Goal: Task Accomplishment & Management: Manage account settings

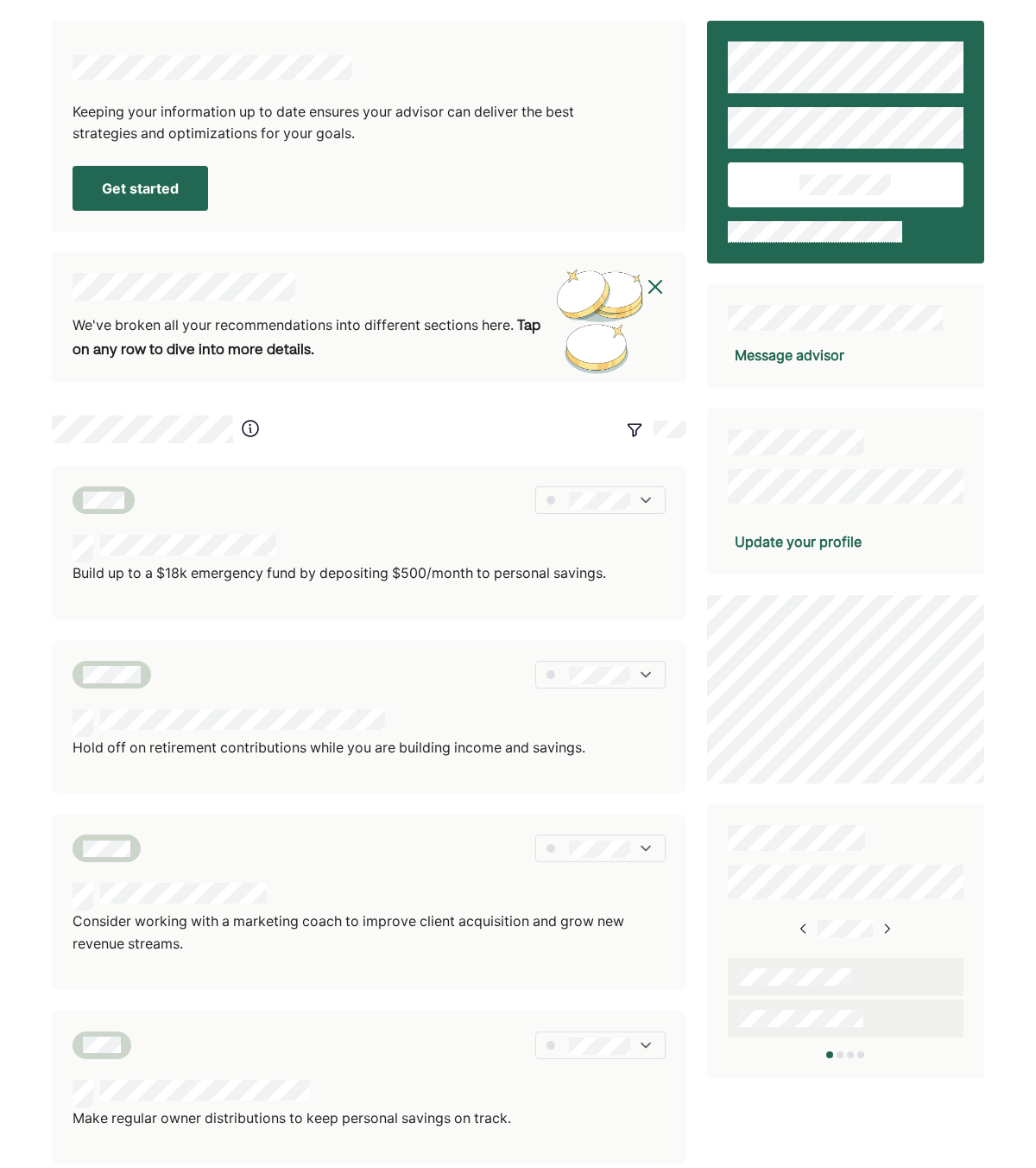
click at [660, 286] on img at bounding box center [655, 286] width 21 height 21
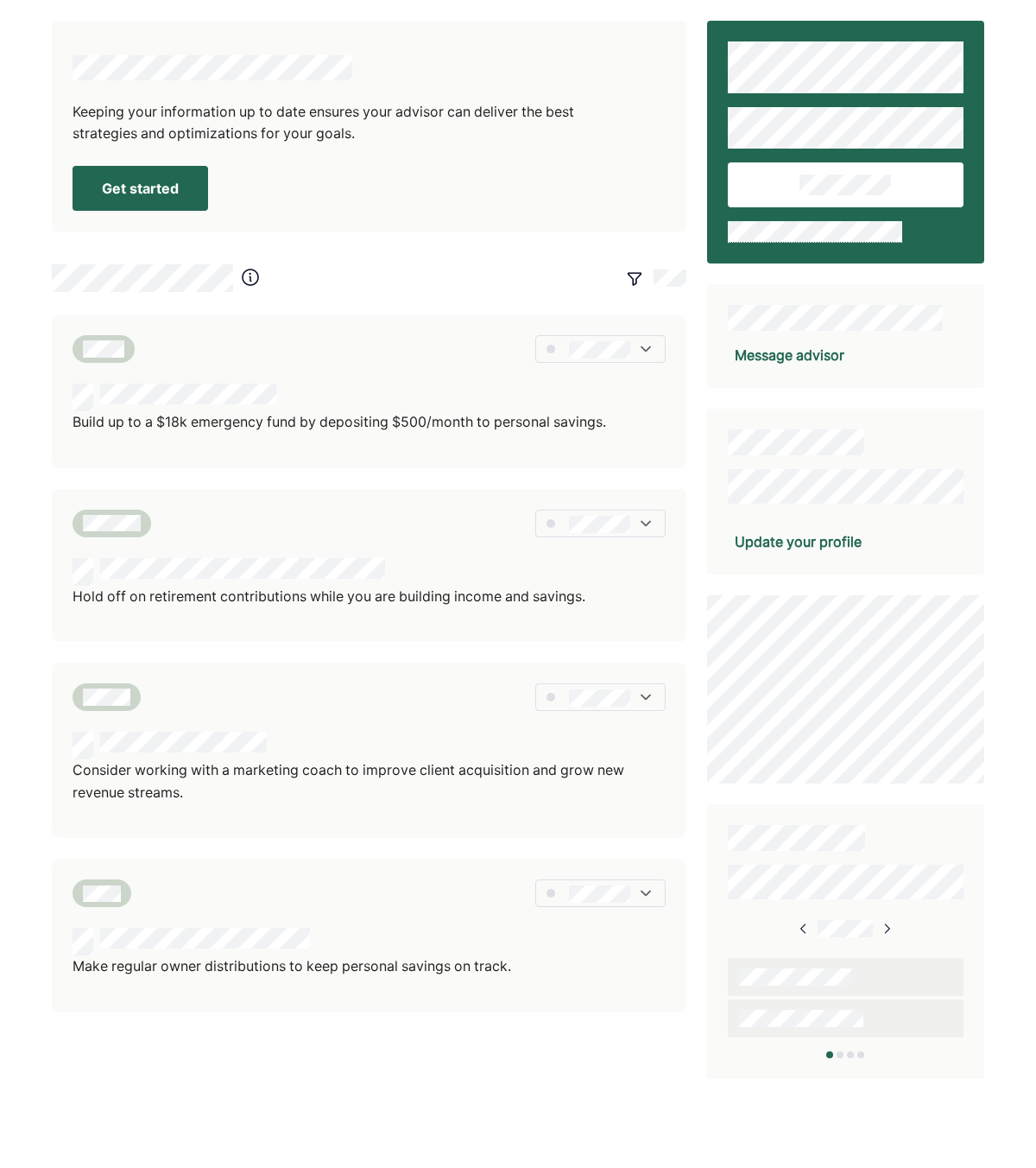
click at [173, 193] on button "Get started" at bounding box center [140, 188] width 135 height 45
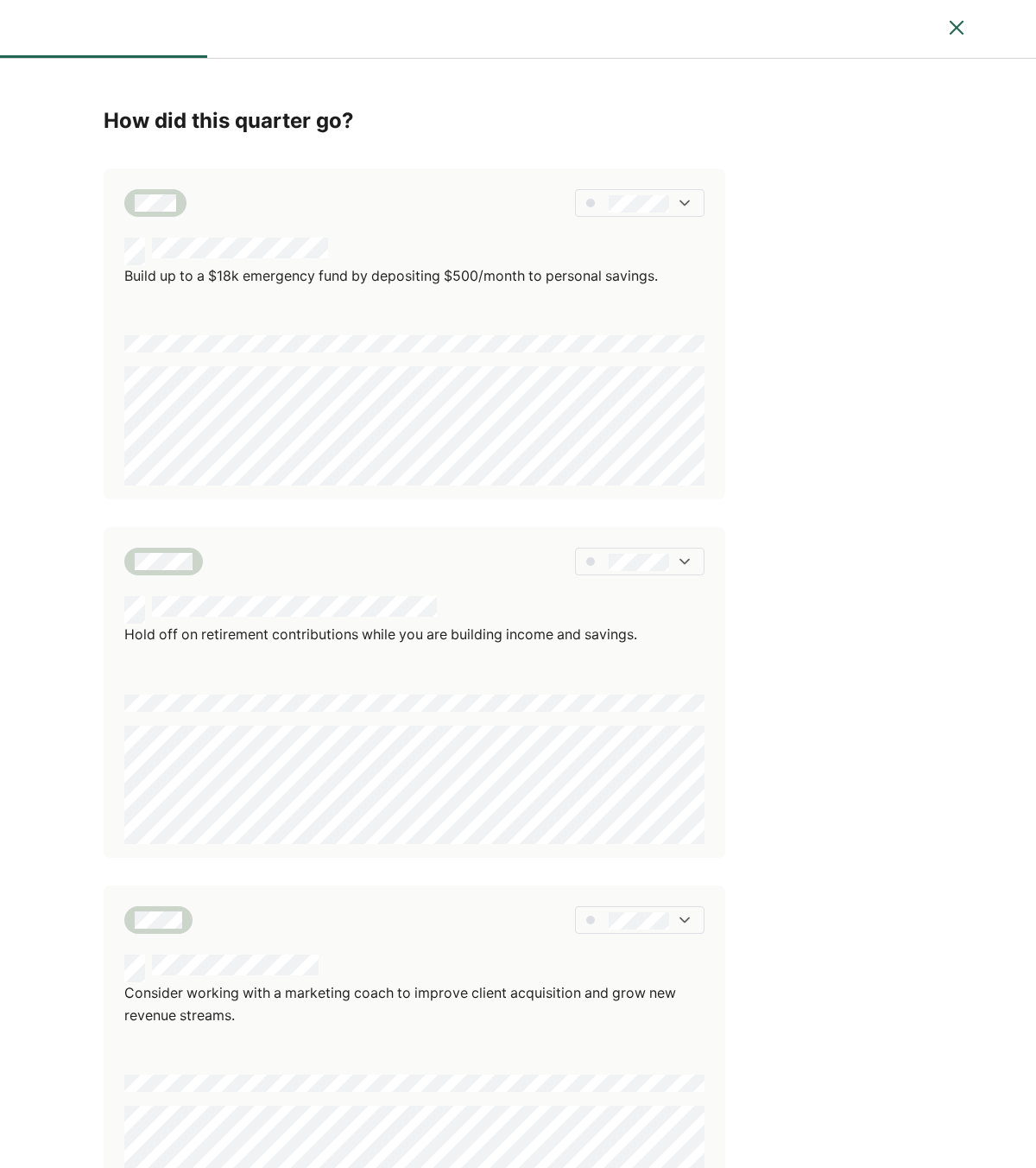
click at [631, 213] on div at bounding box center [640, 203] width 130 height 28
click at [573, 316] on div "Build up to a $18k emergency fund by depositing $500/month to personal savings." at bounding box center [415, 333] width 622 height 331
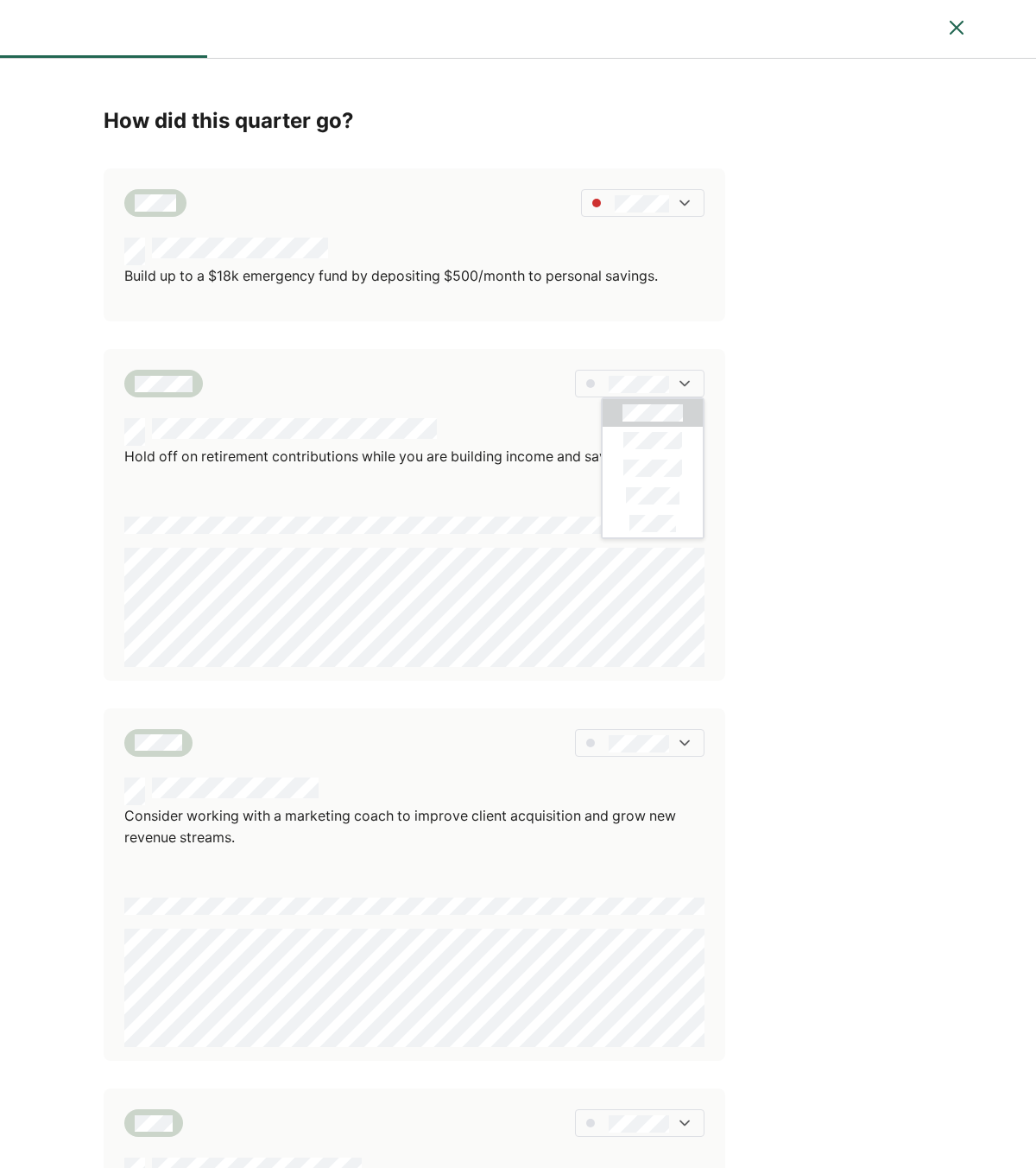
click at [574, 489] on div "Hold off on retirement contributions while you are building income and savings." at bounding box center [415, 514] width 622 height 331
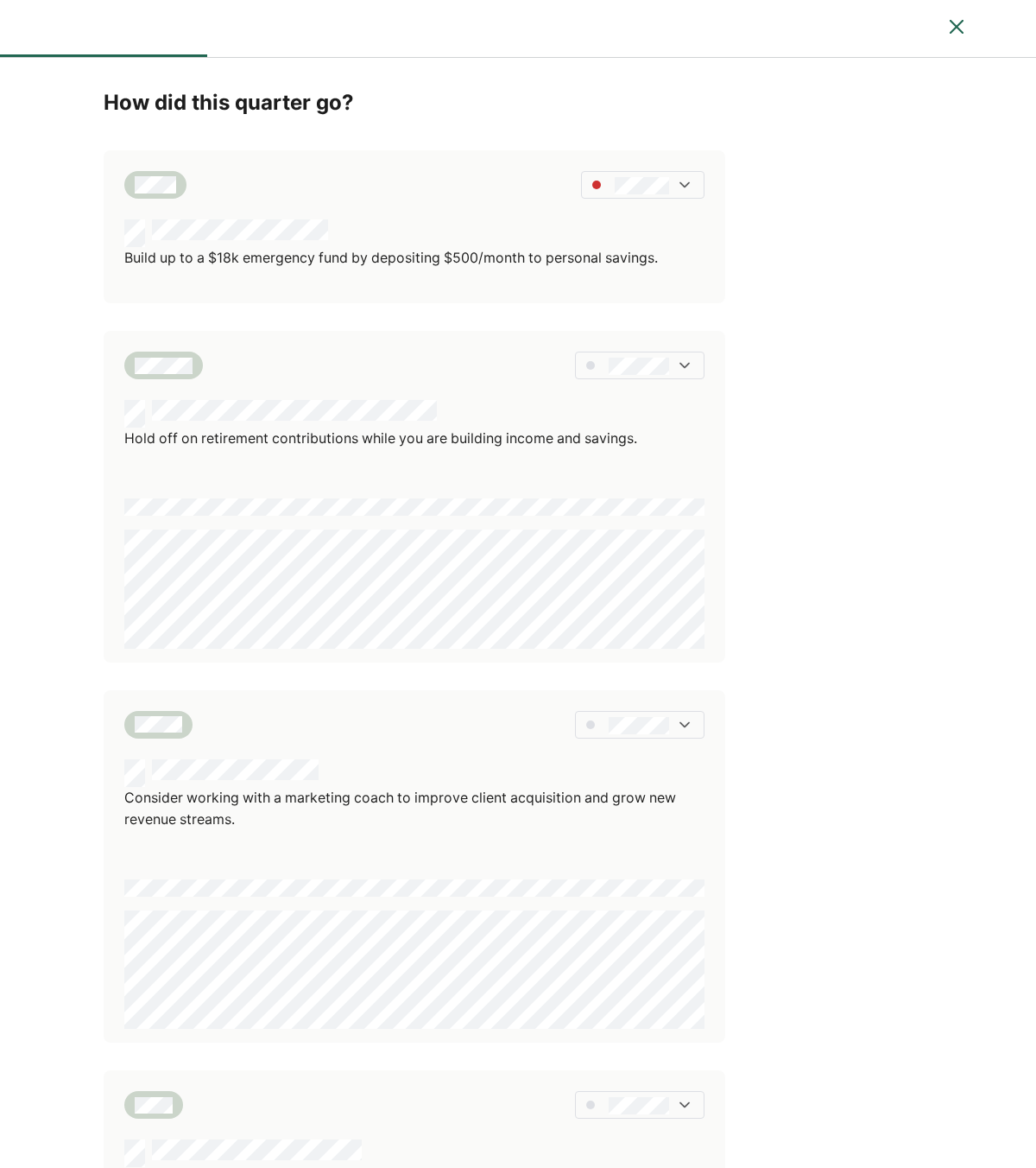
scroll to position [24, 0]
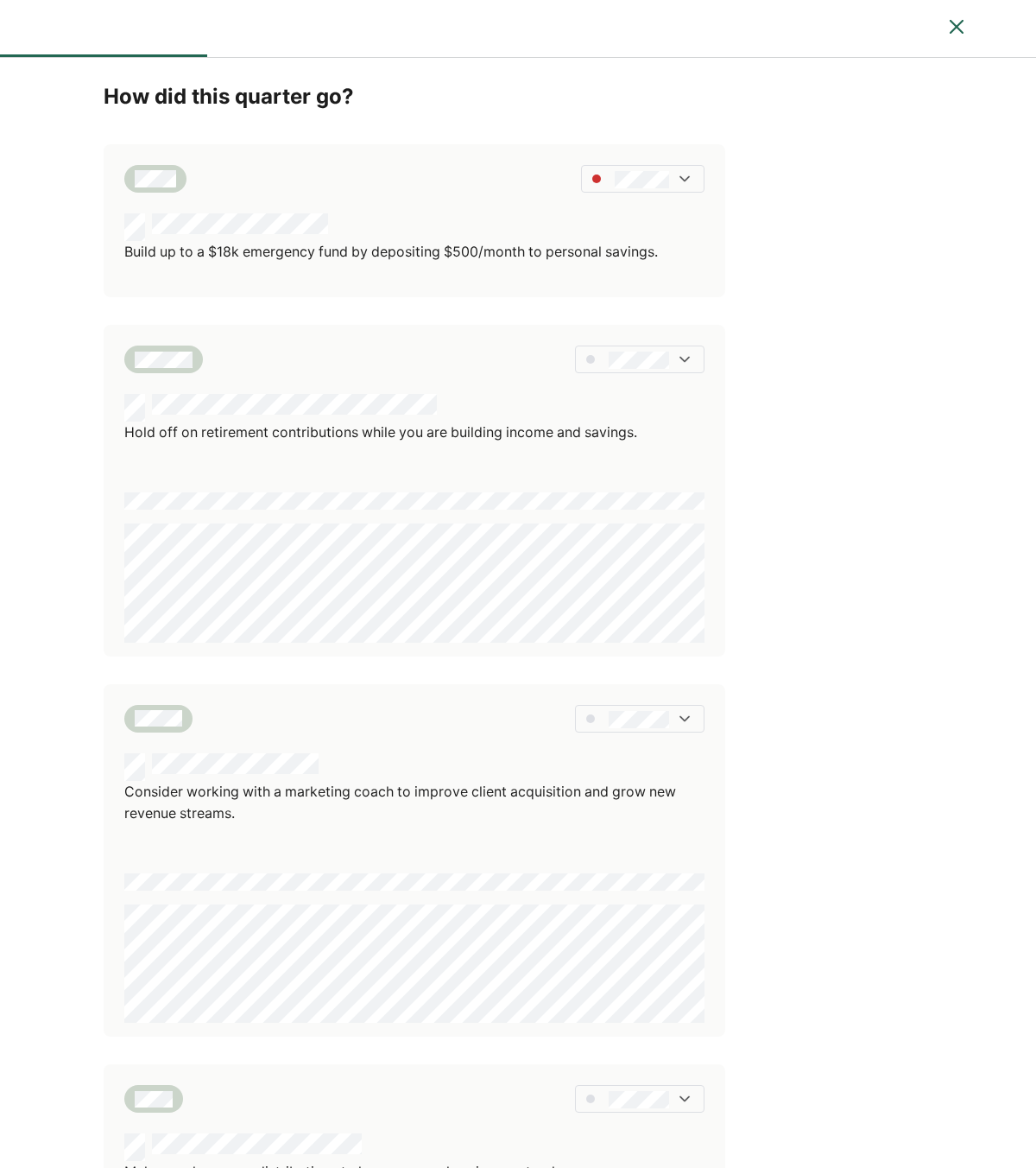
click at [572, 253] on p "Build up to a $18k emergency fund by depositing $500/month to personal savings." at bounding box center [391, 252] width 533 height 22
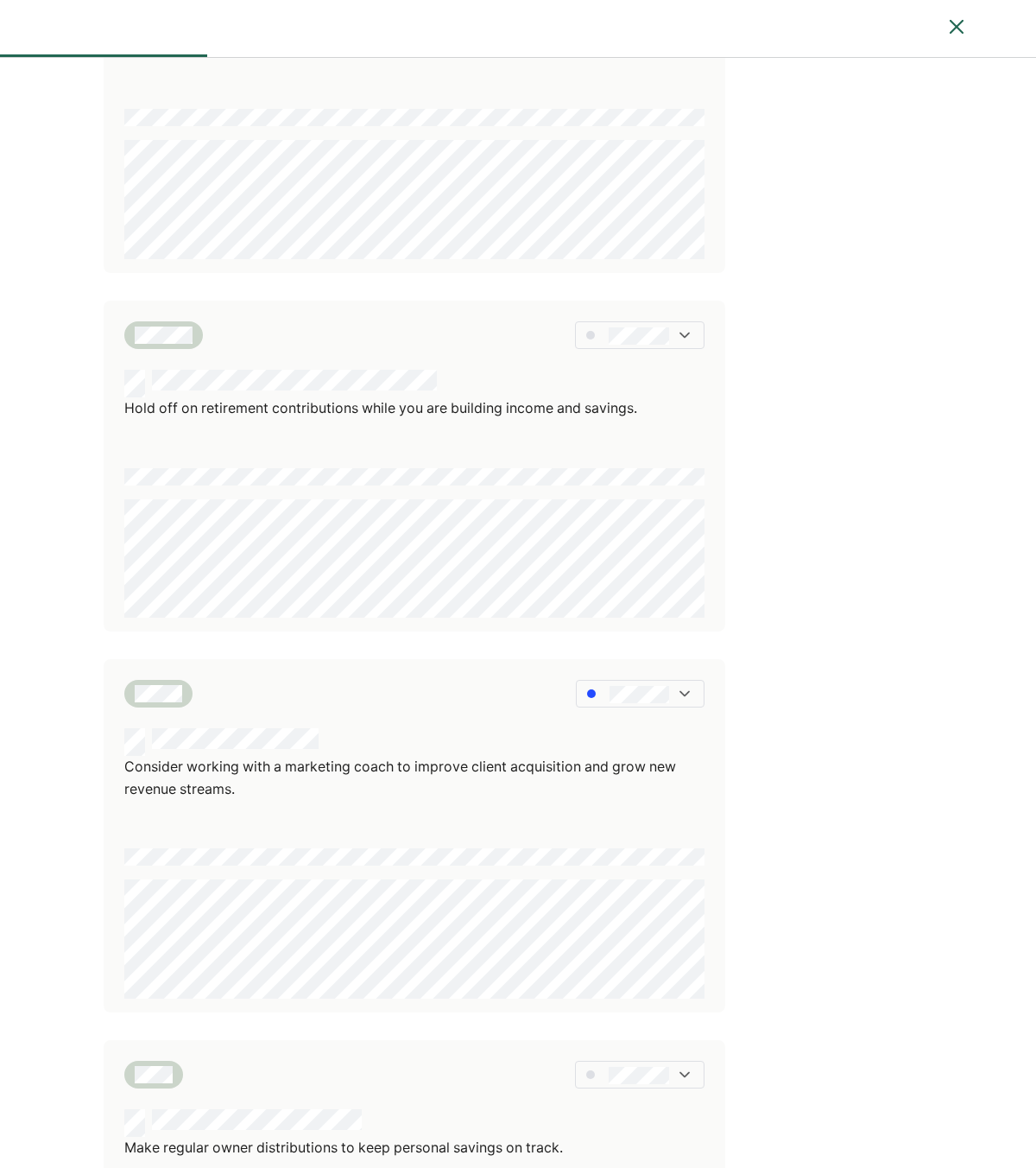
scroll to position [529, 0]
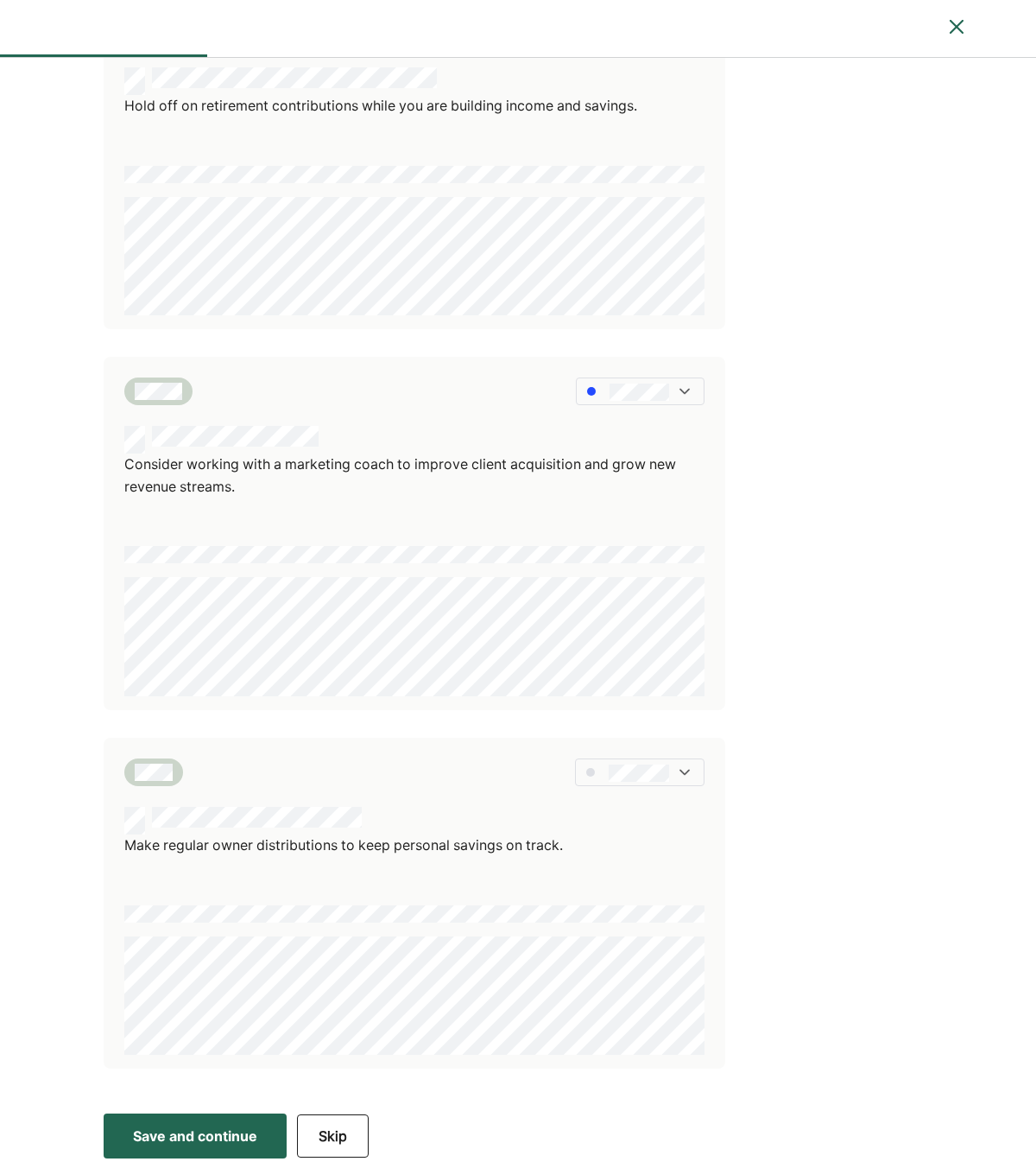
click at [221, 1138] on div "Save and continue" at bounding box center [194, 1136] width 125 height 21
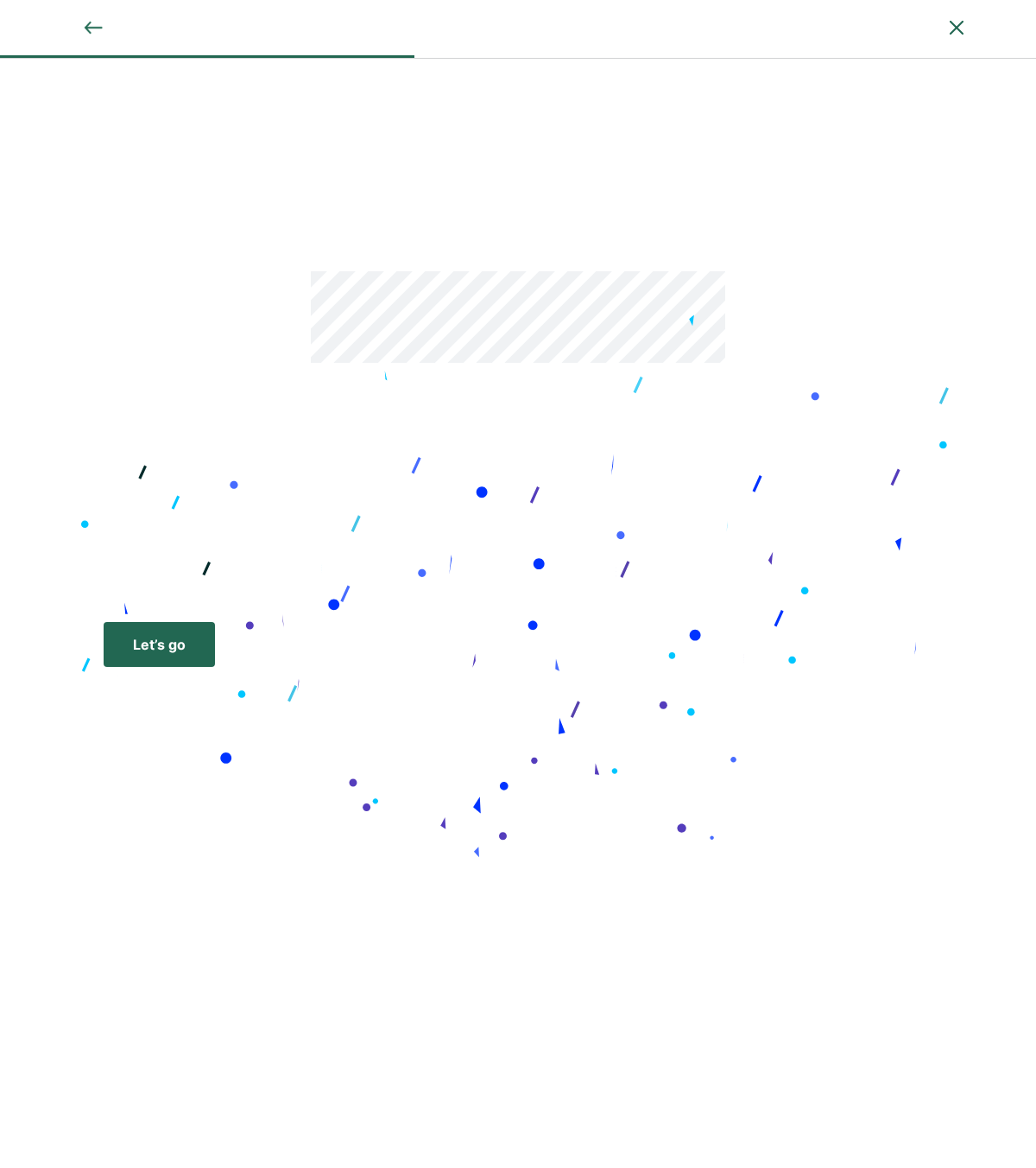
click at [154, 645] on div "Let’s go" at bounding box center [159, 644] width 53 height 21
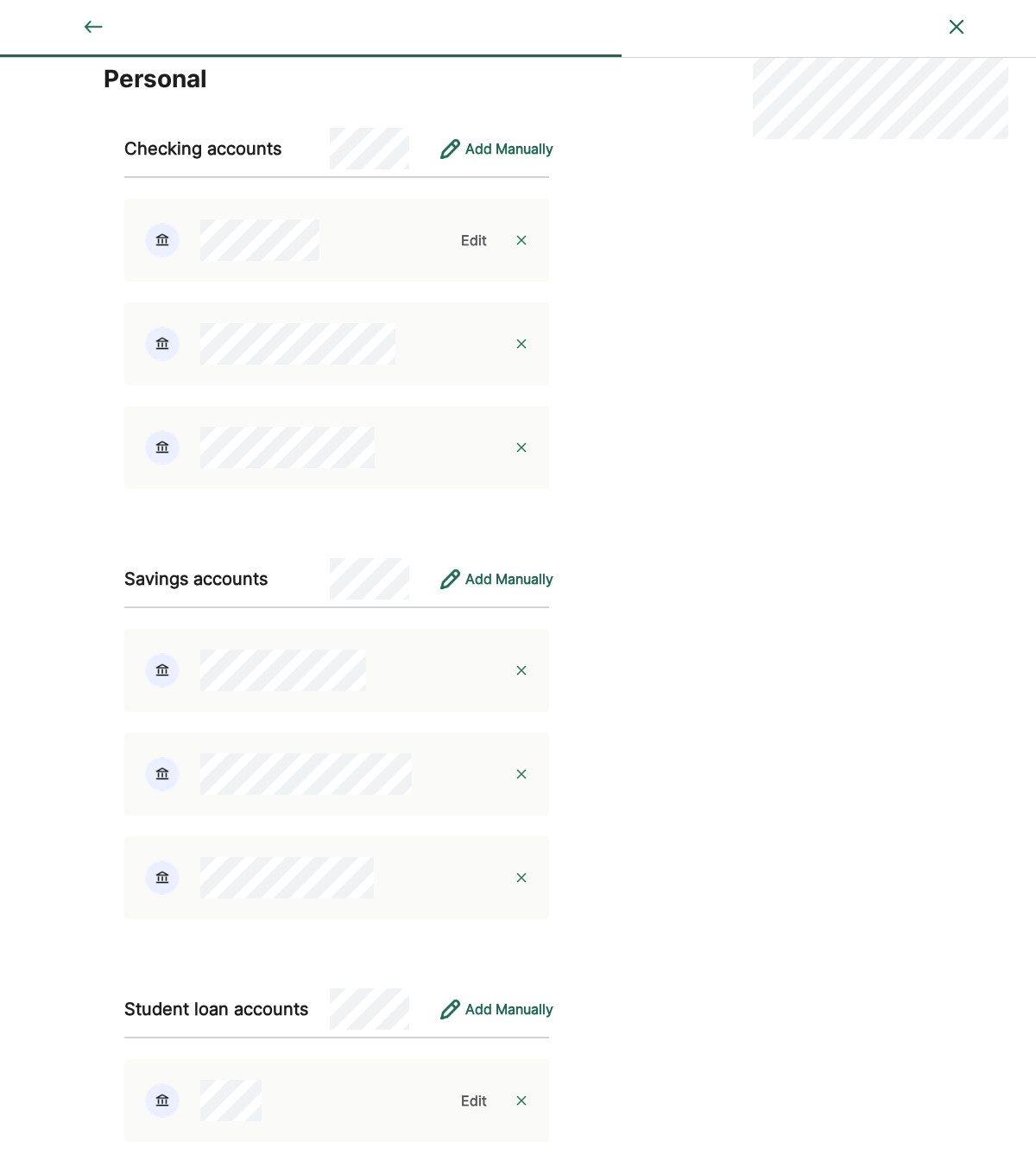
scroll to position [159, 0]
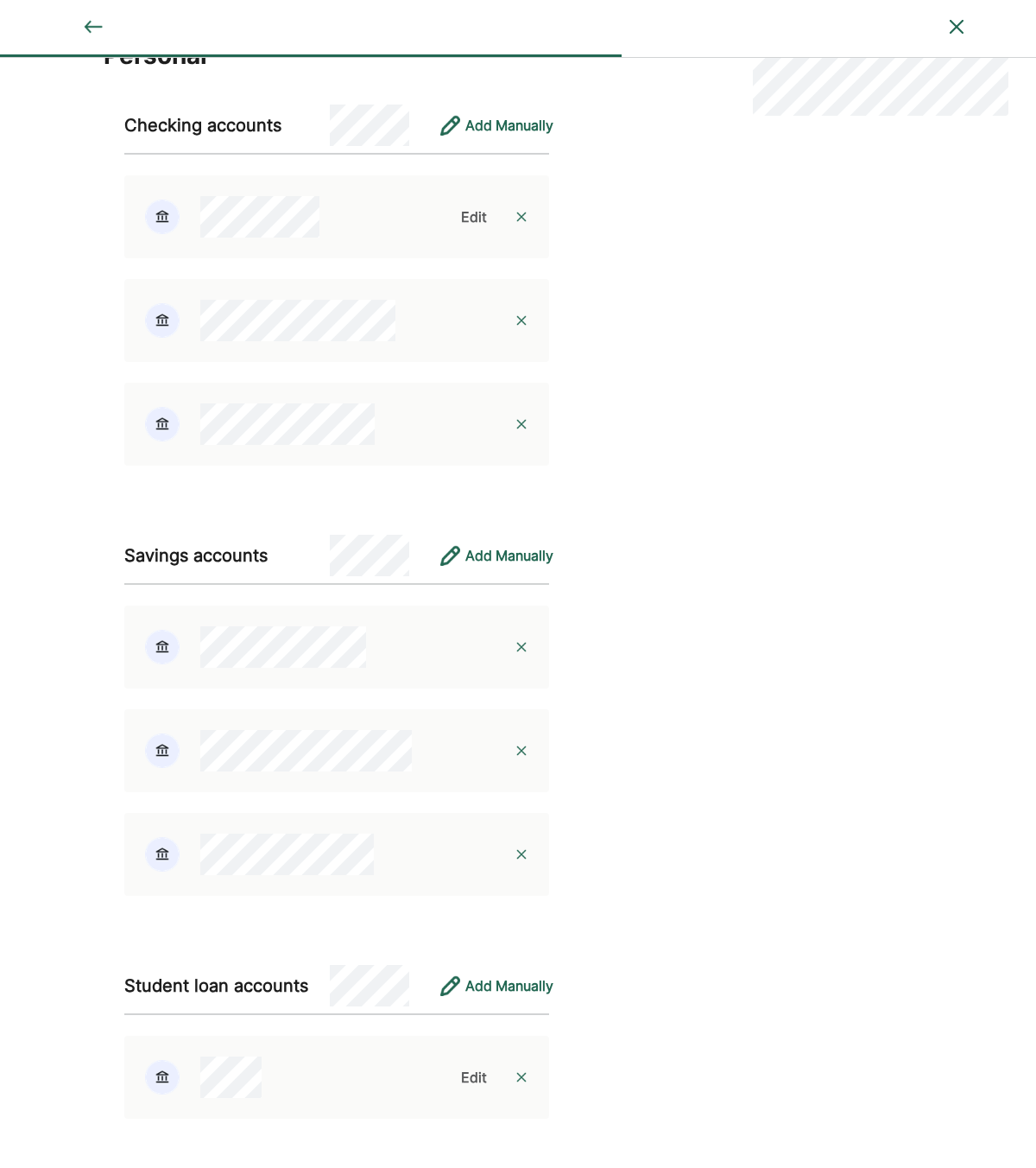
click at [470, 213] on div "Edit" at bounding box center [474, 216] width 26 height 21
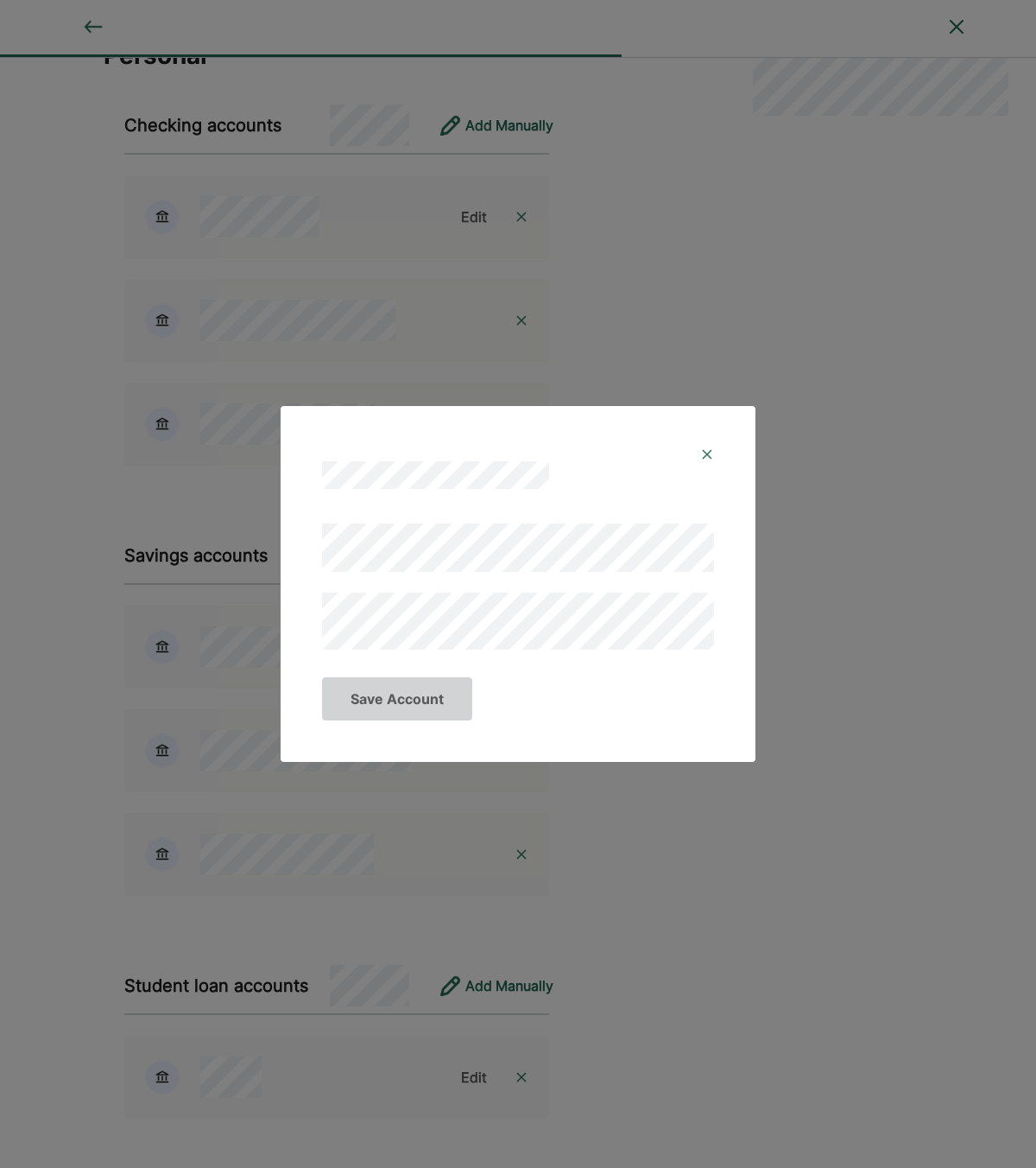
click at [708, 454] on img at bounding box center [706, 454] width 13 height 13
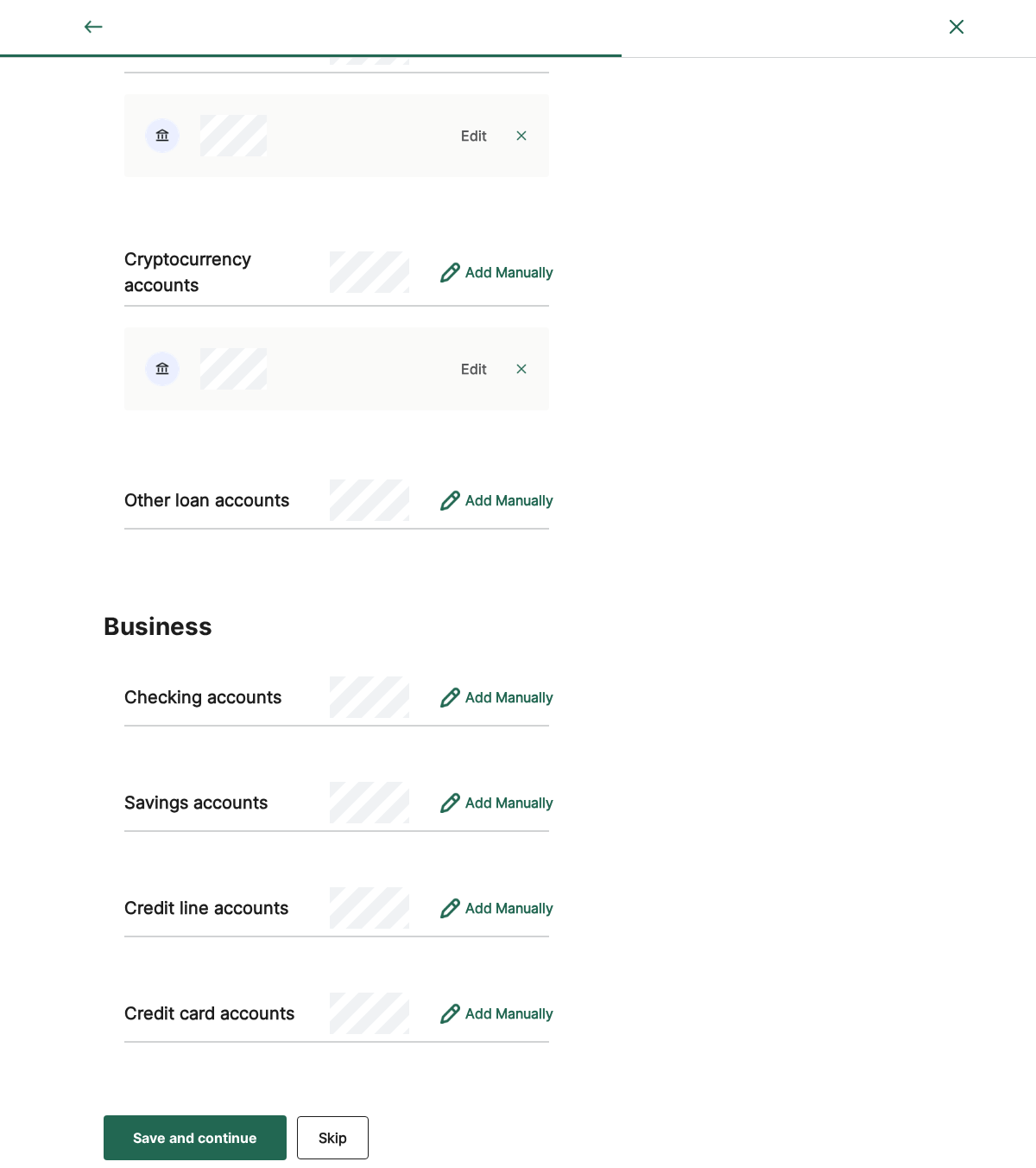
scroll to position [2085, 0]
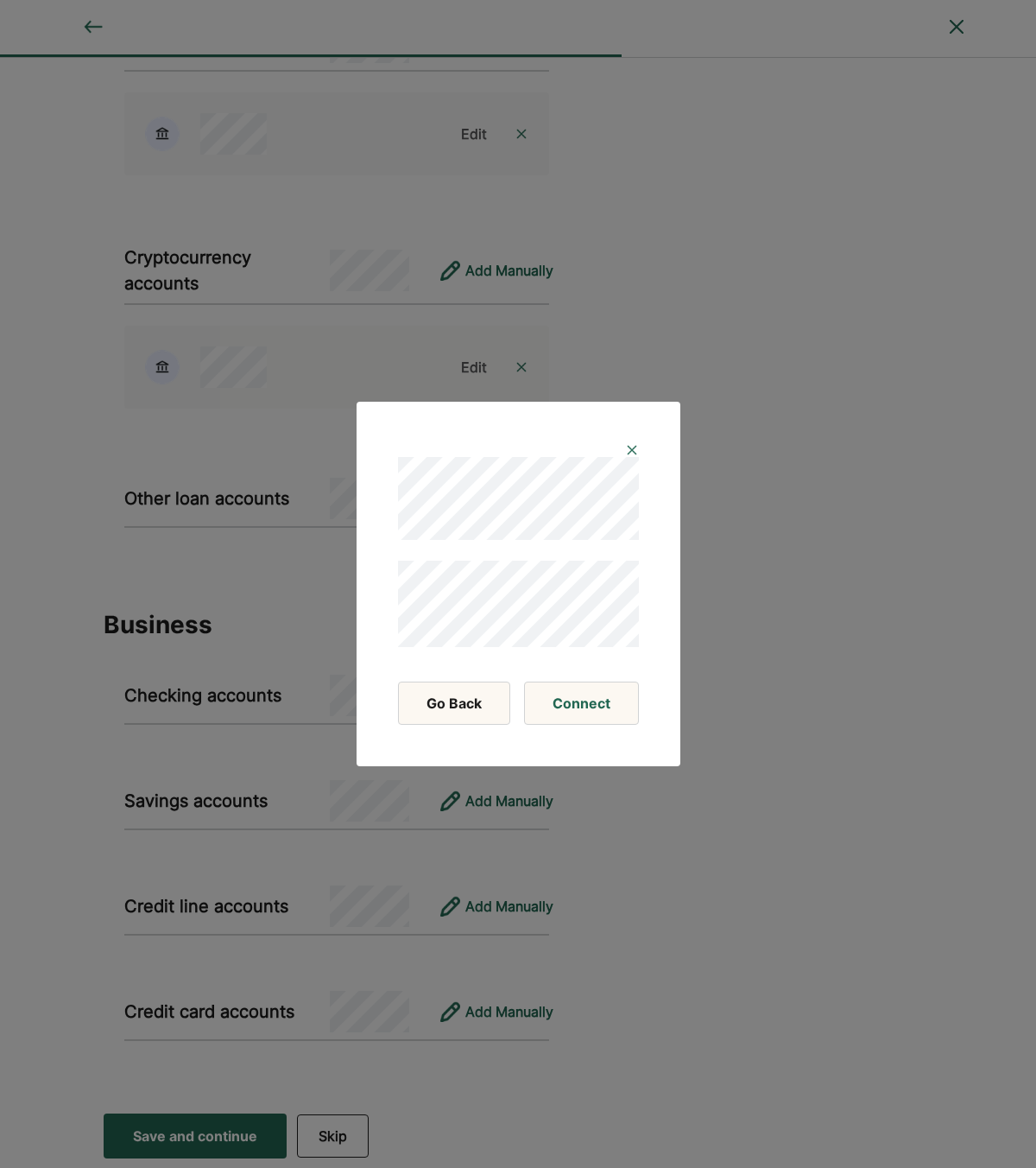
click at [627, 443] on img at bounding box center [632, 449] width 13 height 13
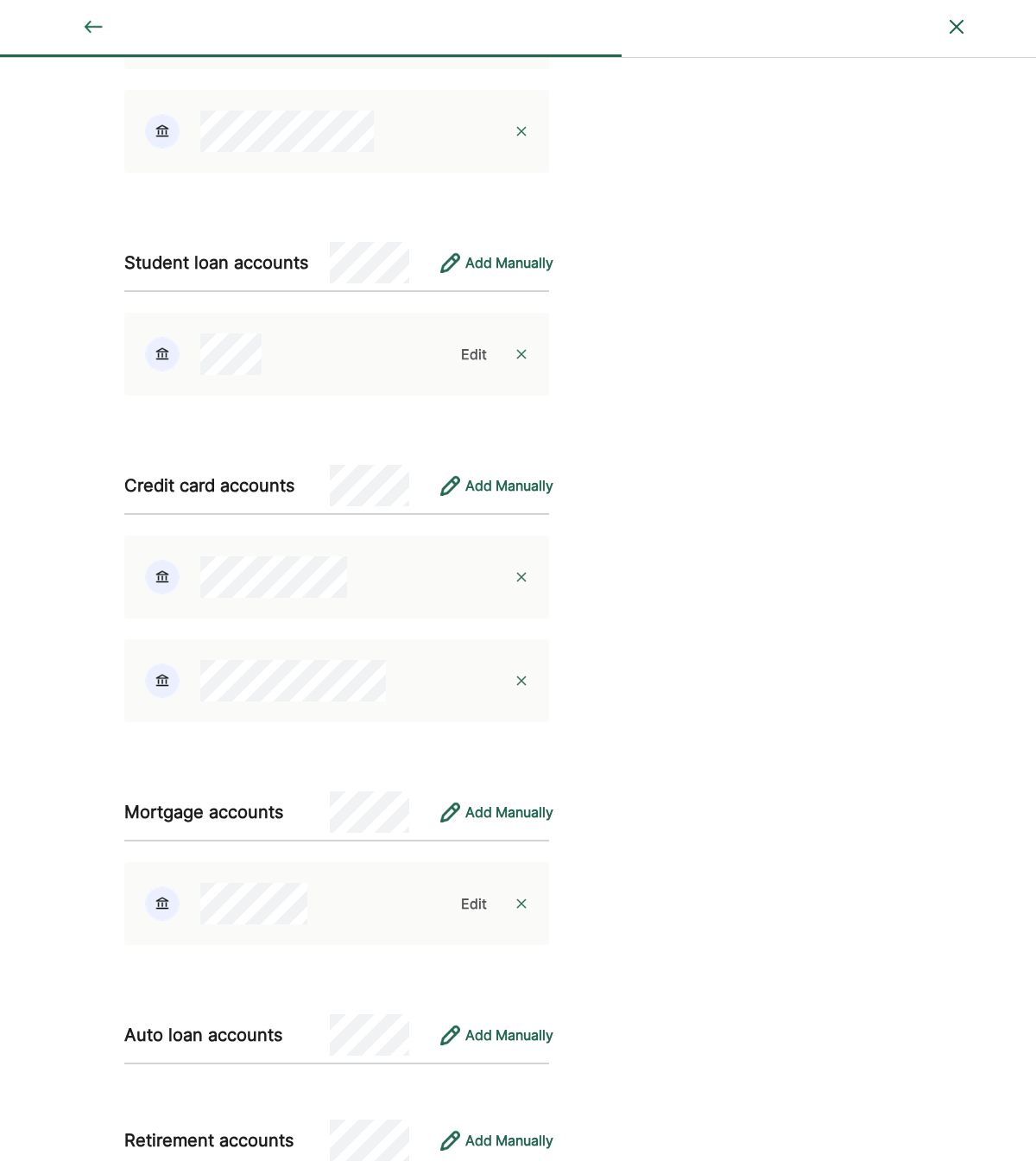
scroll to position [837, 0]
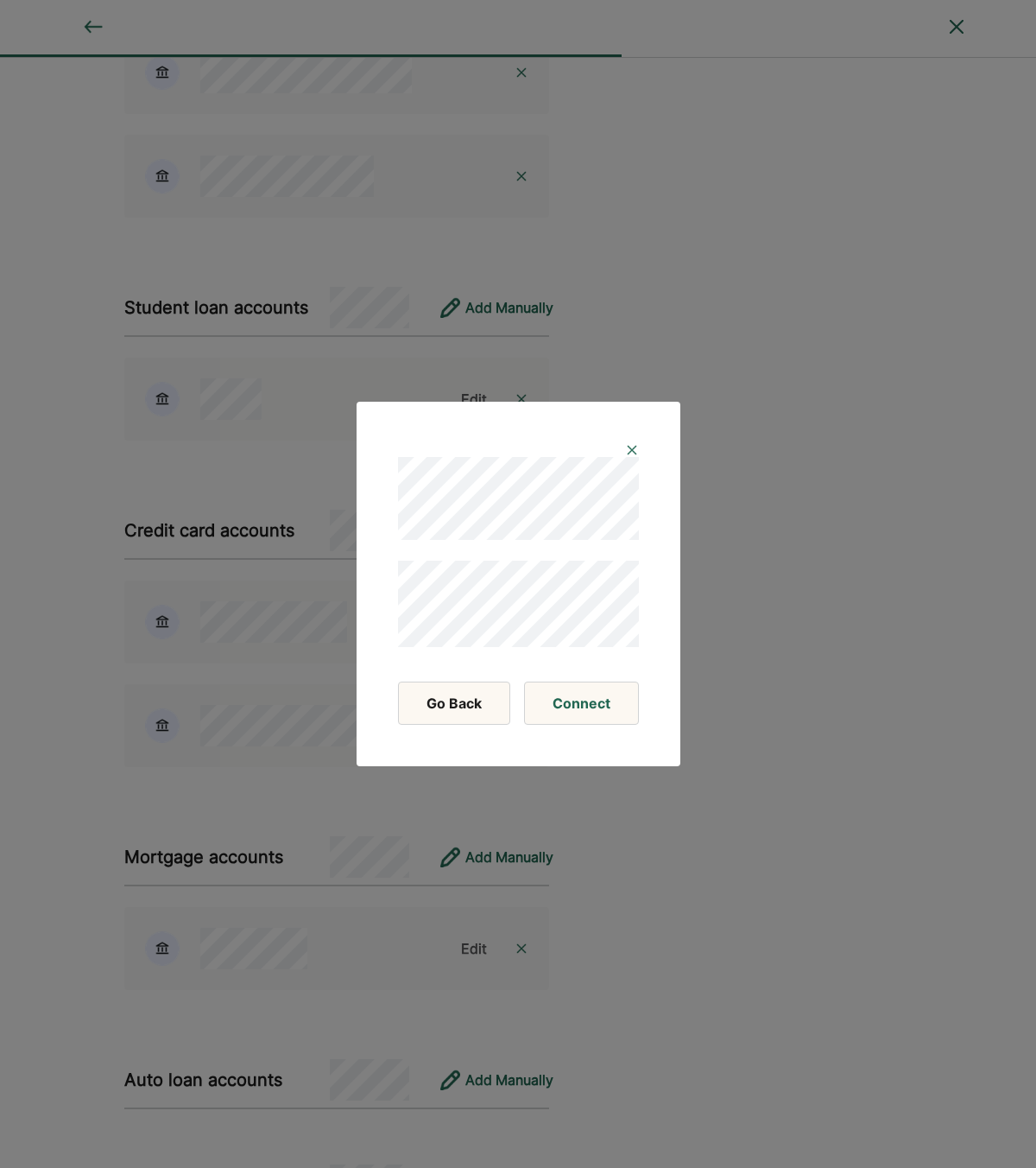
click at [634, 450] on img at bounding box center [632, 449] width 13 height 13
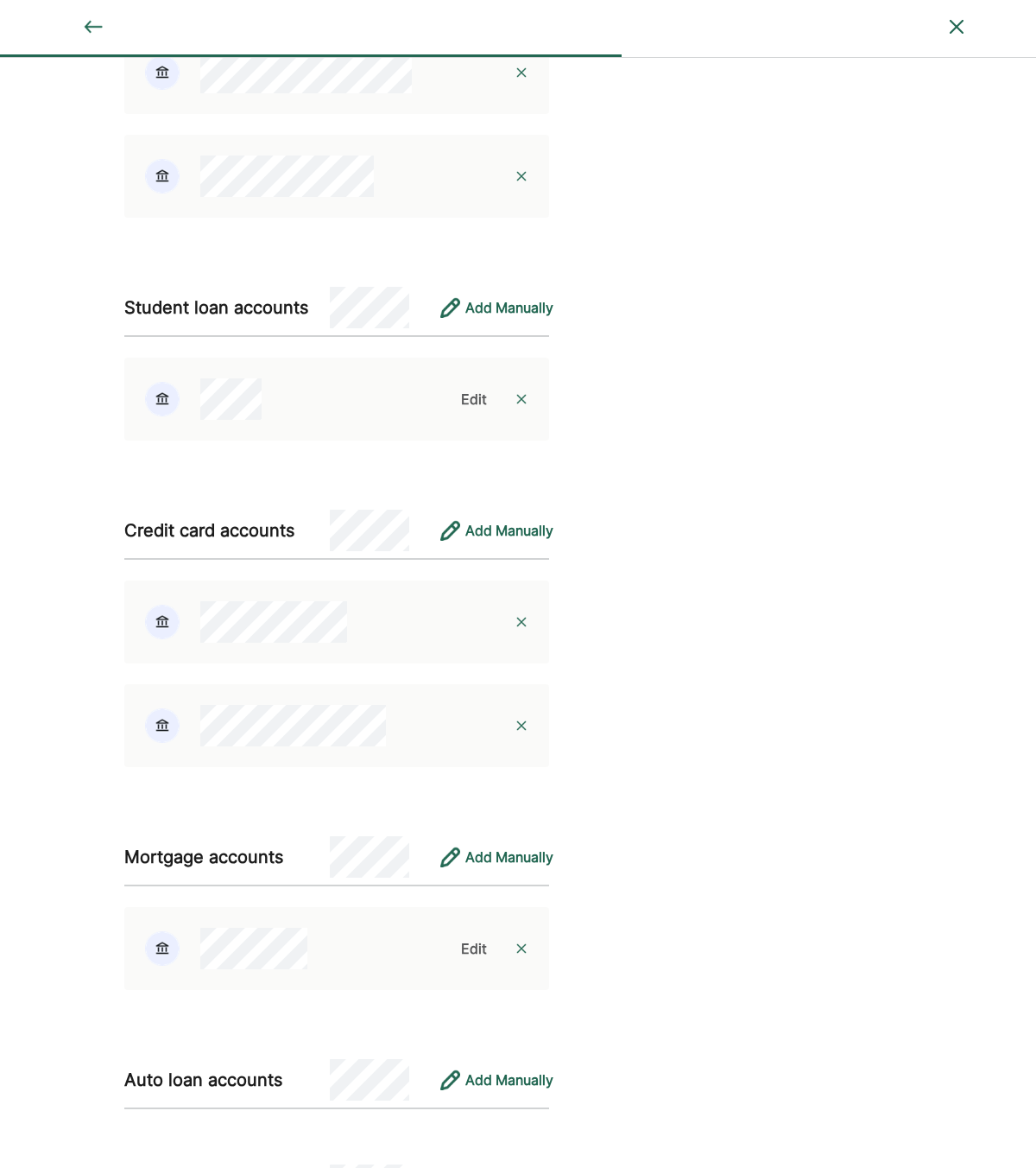
click at [473, 946] on div "Edit" at bounding box center [474, 947] width 26 height 21
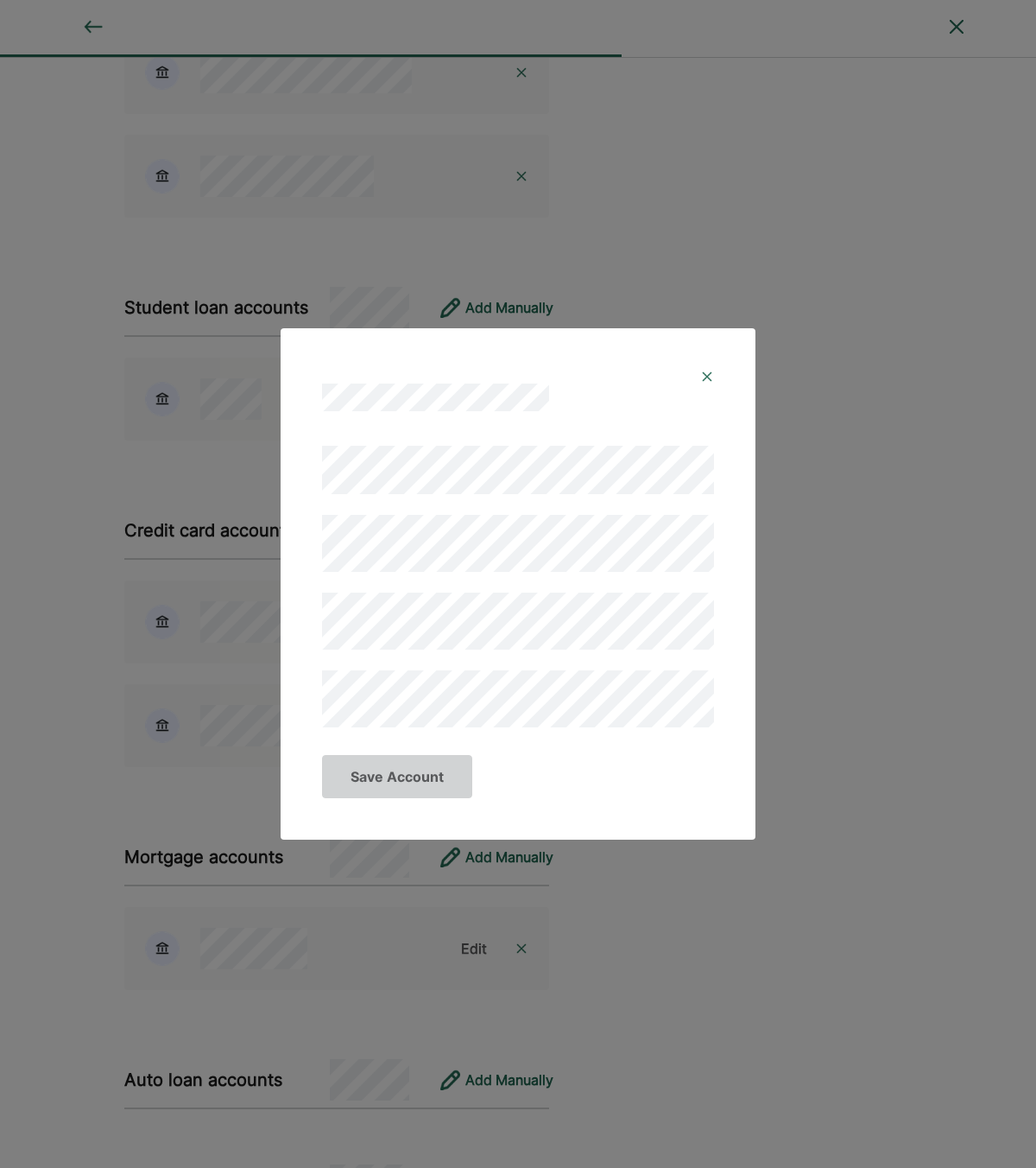
click at [316, 536] on div at bounding box center [518, 583] width 434 height 330
click at [381, 573] on div at bounding box center [517, 586] width 392 height 281
click at [413, 576] on div at bounding box center [517, 586] width 392 height 281
click at [395, 789] on button "Save Account" at bounding box center [397, 776] width 151 height 43
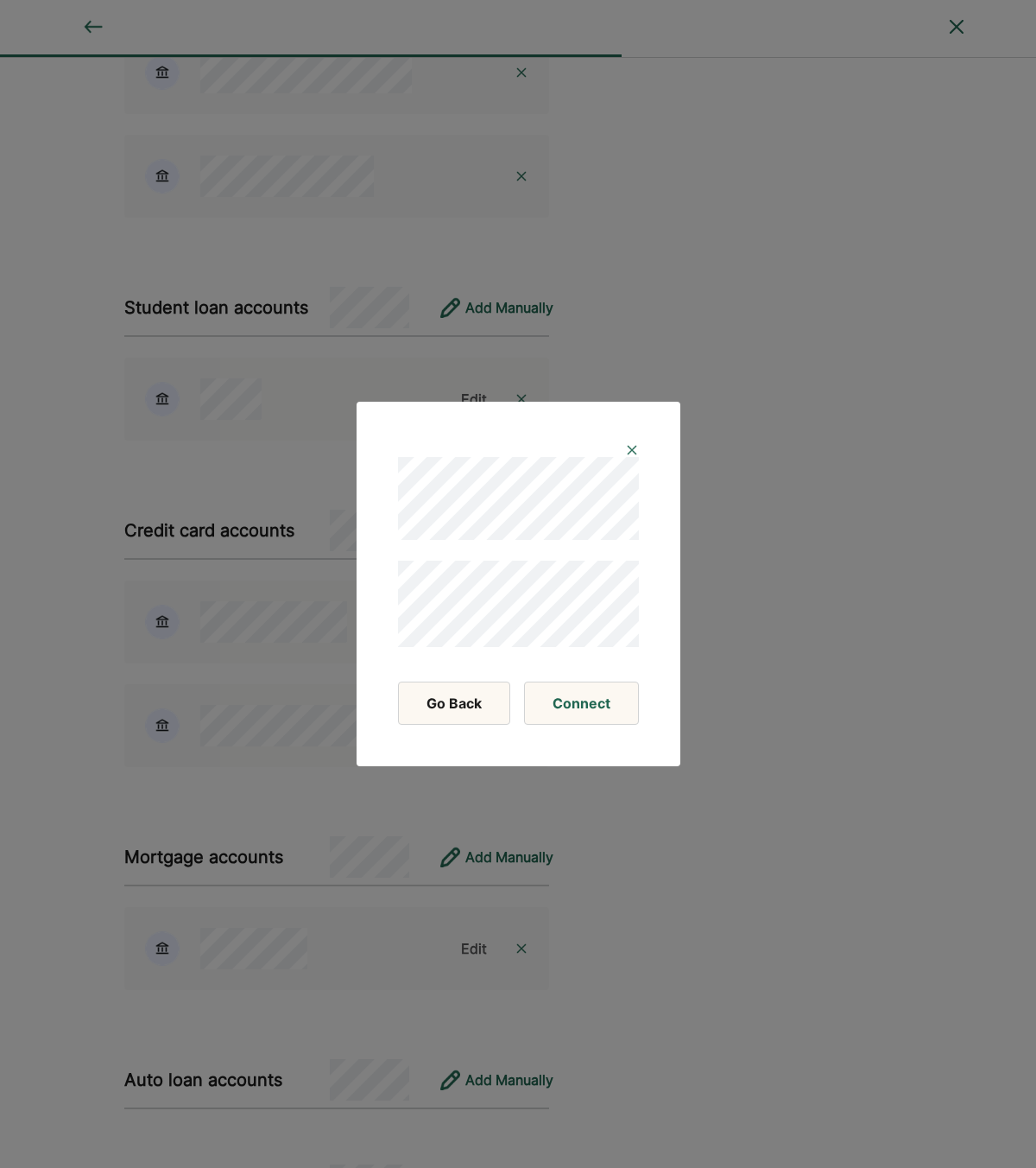
click at [626, 450] on img at bounding box center [632, 449] width 13 height 13
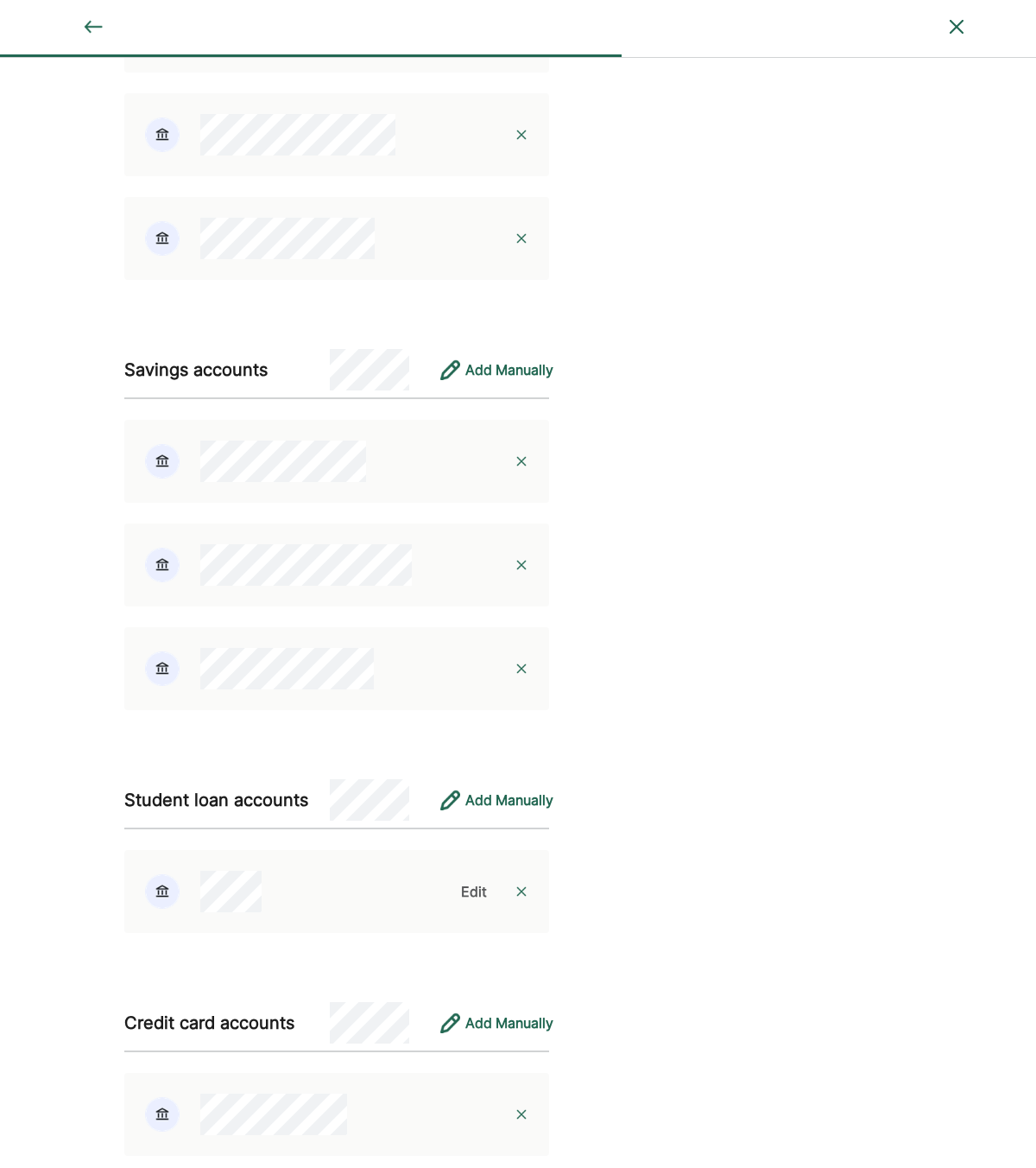
scroll to position [343, 0]
click at [490, 792] on div "Add Manually" at bounding box center [509, 801] width 88 height 21
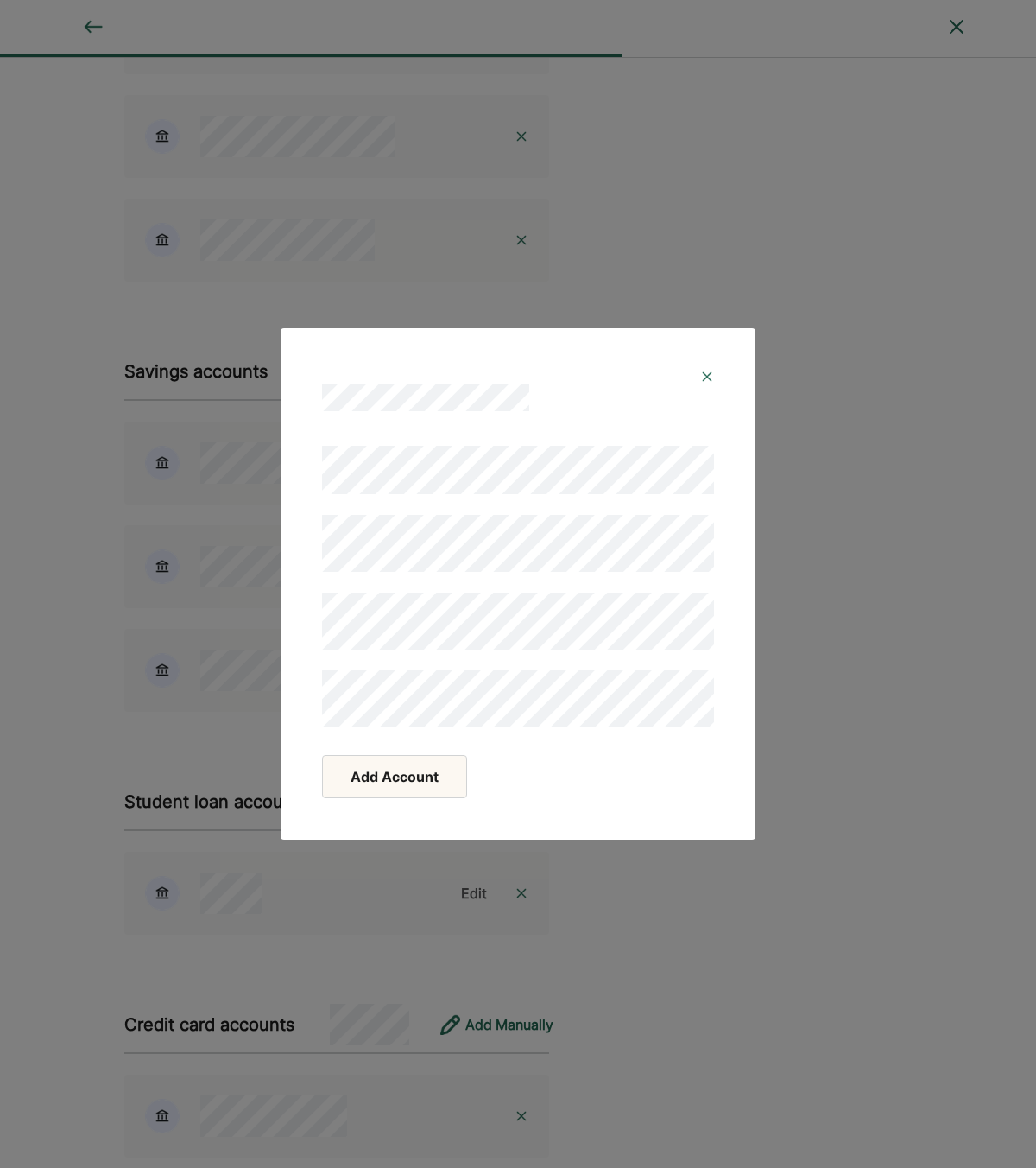
click at [707, 376] on img at bounding box center [706, 376] width 13 height 13
